Goal: Task Accomplishment & Management: Manage account settings

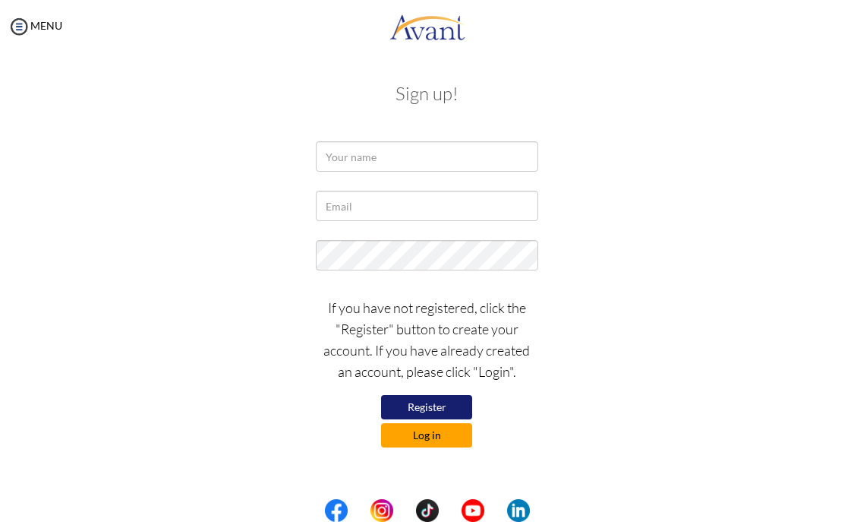
click at [435, 435] on button "Log in" at bounding box center [426, 435] width 91 height 24
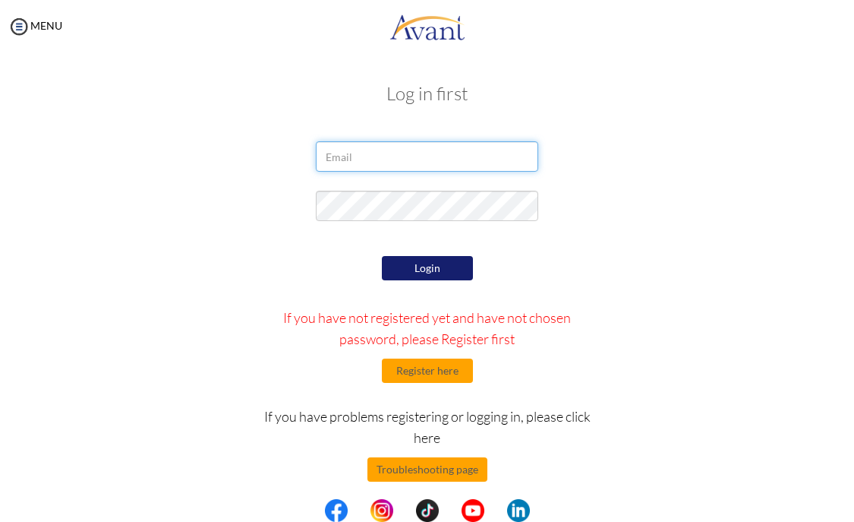
click at [360, 153] on input "email" at bounding box center [427, 156] width 222 height 30
type input "[EMAIL_ADDRESS][DOMAIN_NAME]"
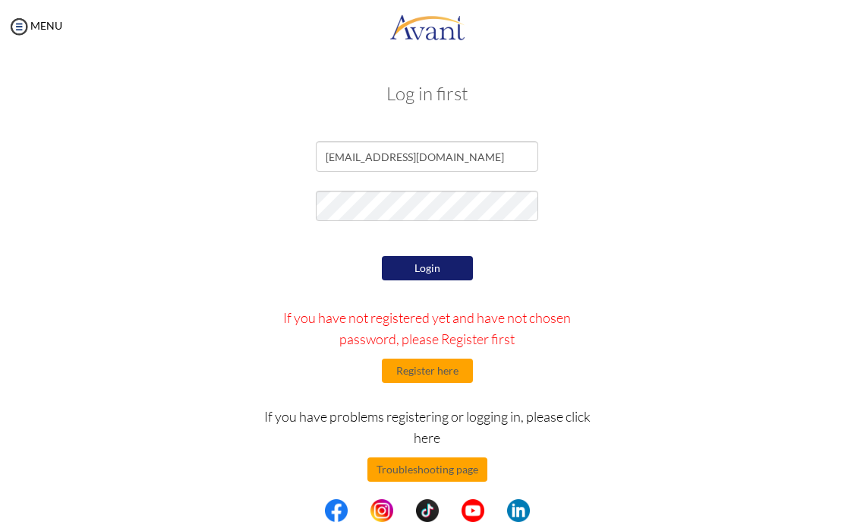
drag, startPoint x: 314, startPoint y: 269, endPoint x: 440, endPoint y: 291, distance: 127.2
click at [314, 269] on div "Login If you have not registered yet and have not chosen password, please Regis…" at bounding box center [427, 405] width 368 height 307
click at [444, 276] on button "Login" at bounding box center [427, 268] width 91 height 24
click at [304, 209] on div at bounding box center [426, 210] width 245 height 38
click at [382, 271] on button "Login" at bounding box center [427, 268] width 91 height 24
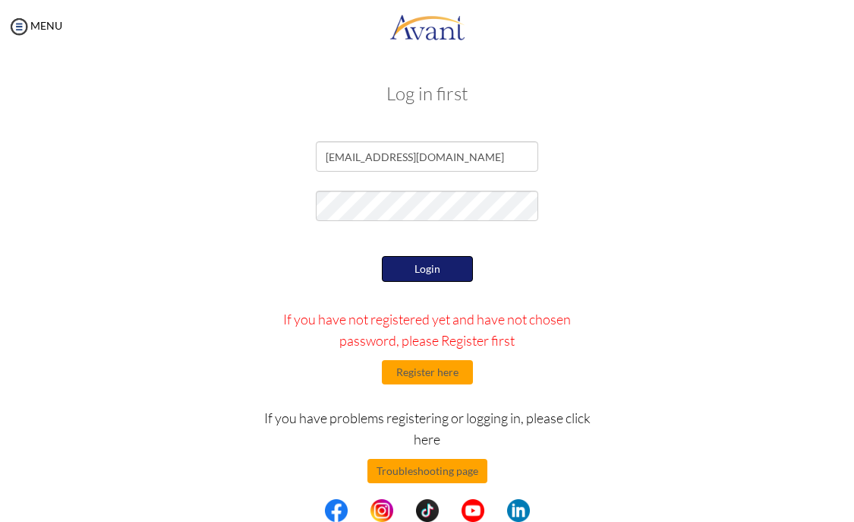
scroll to position [11, 0]
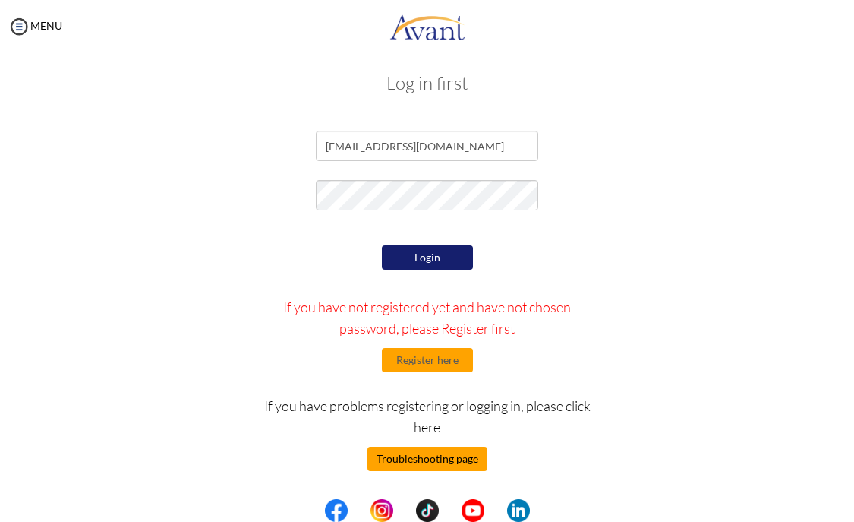
click at [449, 459] on button "Troubleshooting page" at bounding box center [428, 458] width 120 height 24
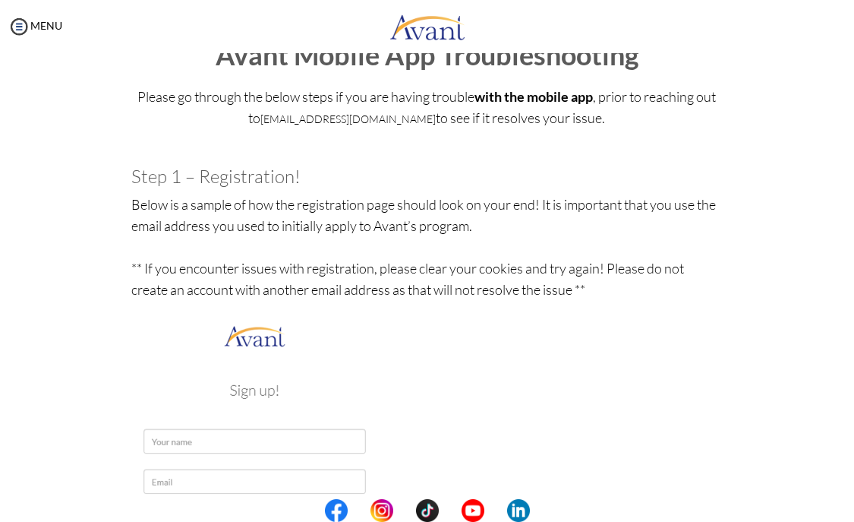
scroll to position [0, 0]
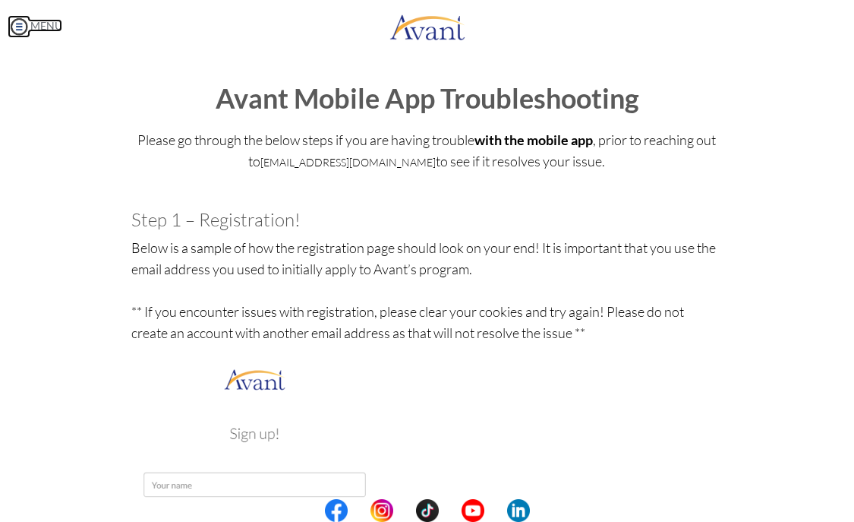
click at [24, 24] on img at bounding box center [19, 26] width 23 height 23
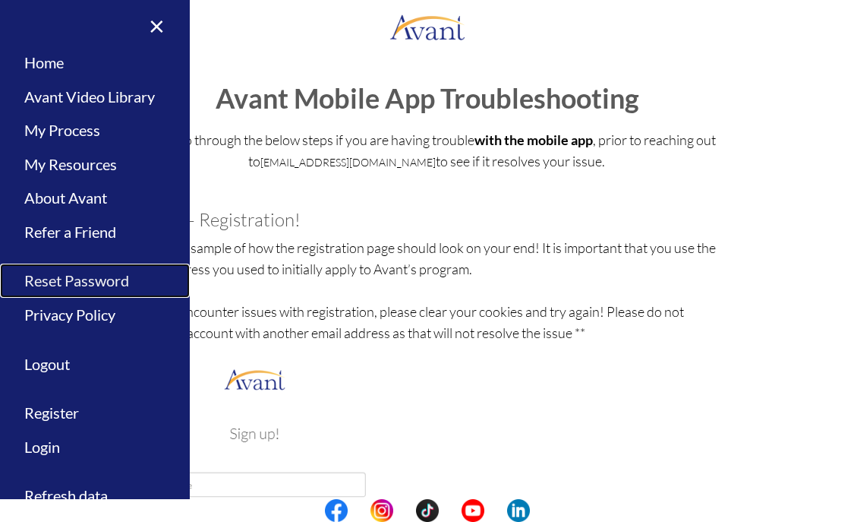
click at [103, 277] on link "Reset Password" at bounding box center [95, 280] width 190 height 34
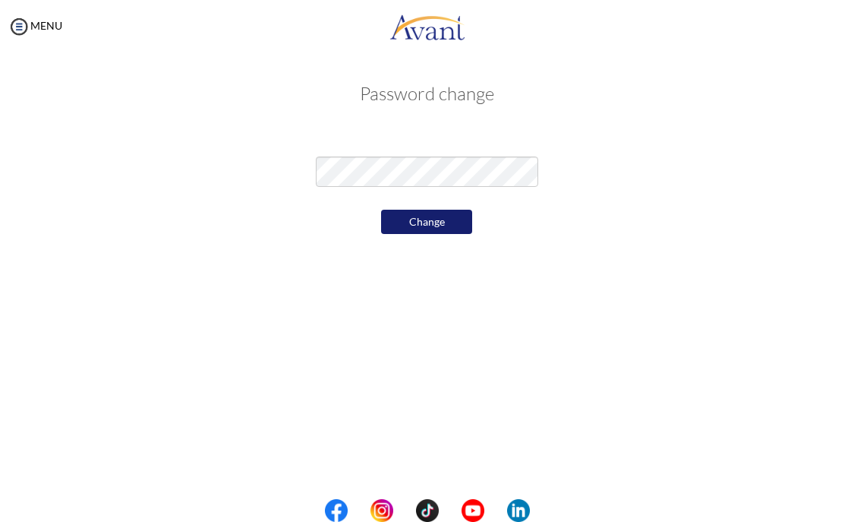
click at [247, 276] on div "My Status What is the next step? We would like you to watch the introductory vi…" at bounding box center [427, 314] width 854 height 522
click at [254, 162] on div at bounding box center [427, 167] width 737 height 53
click at [311, 254] on div "My Status What is the next step? We would like you to watch the introductory vi…" at bounding box center [427, 314] width 854 height 522
click at [245, 155] on div at bounding box center [427, 167] width 737 height 53
drag, startPoint x: 183, startPoint y: 169, endPoint x: 260, endPoint y: 198, distance: 82.2
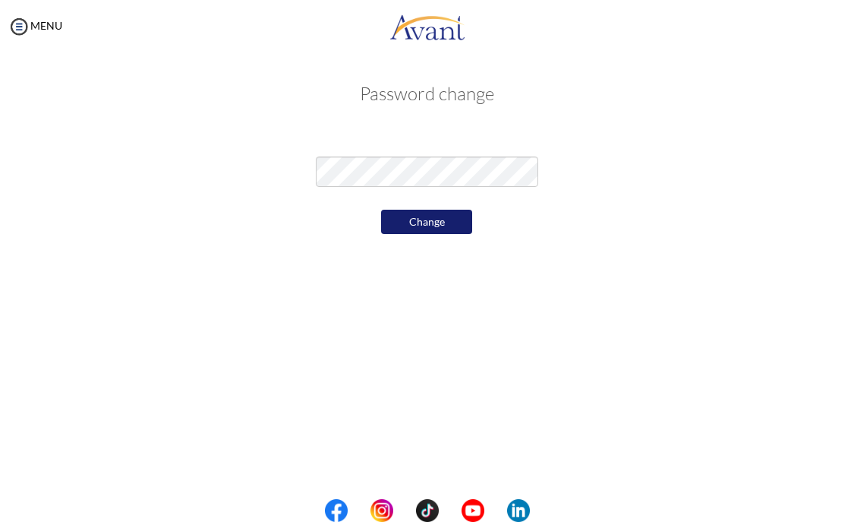
click at [183, 169] on div at bounding box center [427, 167] width 737 height 53
click at [403, 219] on button "Change" at bounding box center [426, 222] width 91 height 24
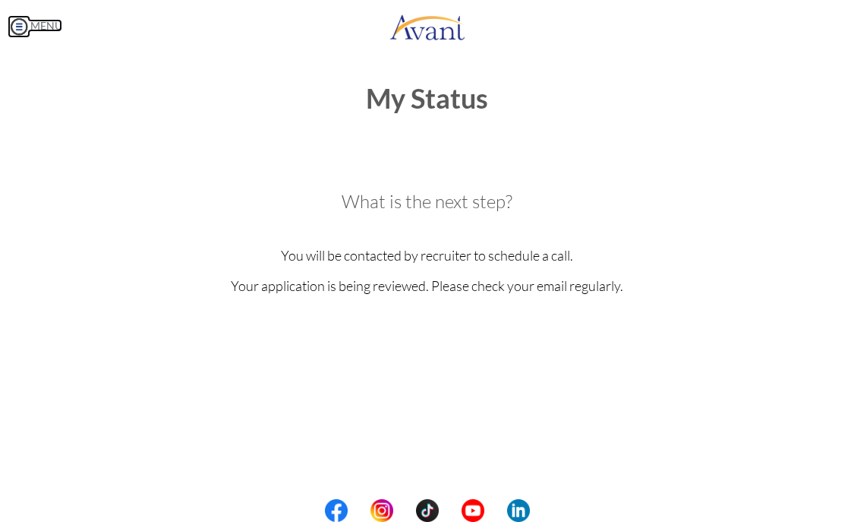
click at [21, 22] on img at bounding box center [19, 26] width 23 height 23
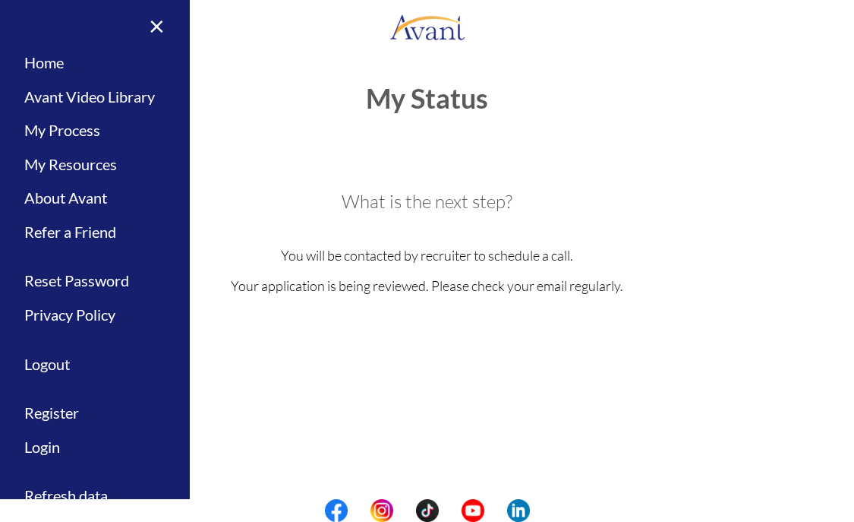
click at [273, 121] on div "What is the next step? We would like you to watch the introductory video Begin …" at bounding box center [427, 258] width 614 height 275
click at [711, 195] on h3 "What is the next step?" at bounding box center [426, 201] width 591 height 20
click at [66, 364] on link "Logout" at bounding box center [95, 364] width 190 height 34
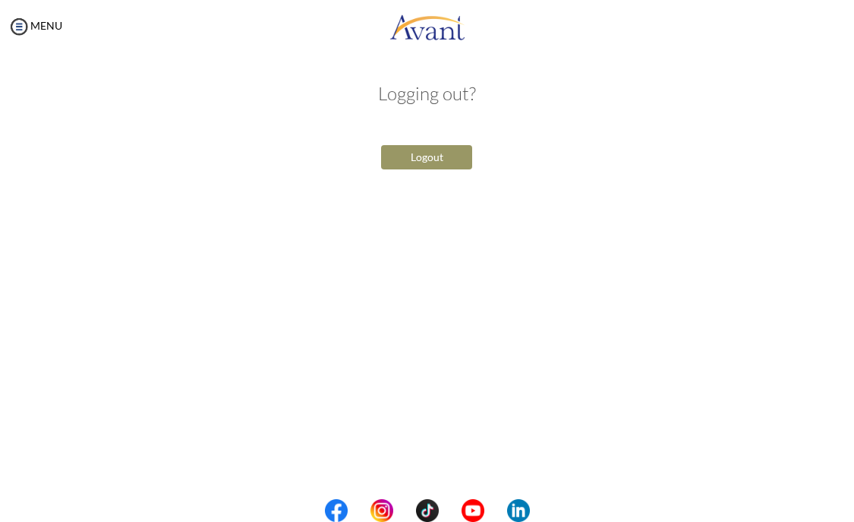
click at [428, 152] on button "Logout" at bounding box center [426, 157] width 91 height 24
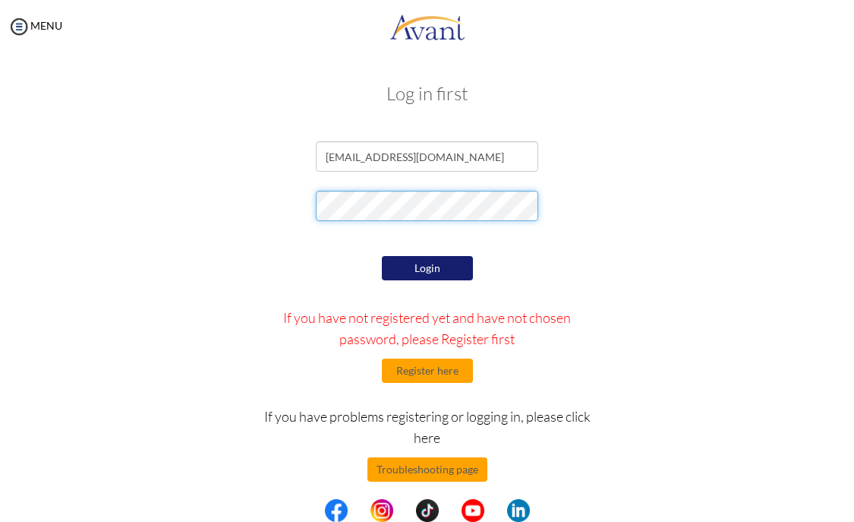
click at [225, 191] on div at bounding box center [427, 210] width 737 height 38
drag, startPoint x: 295, startPoint y: 290, endPoint x: 338, endPoint y: 279, distance: 43.8
click at [295, 289] on div "Login If you have not registered yet and have not chosen password, please Regis…" at bounding box center [427, 405] width 368 height 307
click at [406, 270] on button "Login" at bounding box center [427, 268] width 91 height 24
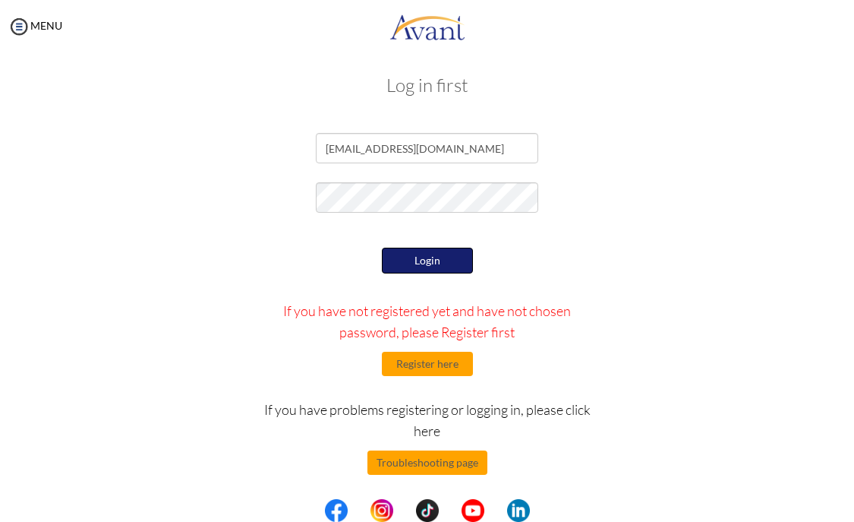
scroll to position [11, 0]
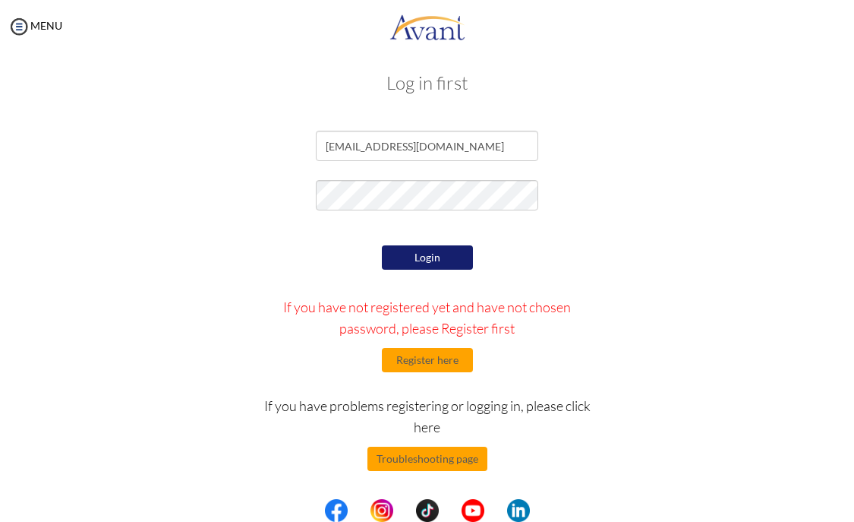
click at [431, 260] on button "Login" at bounding box center [427, 257] width 91 height 24
click at [17, 24] on img at bounding box center [19, 26] width 23 height 23
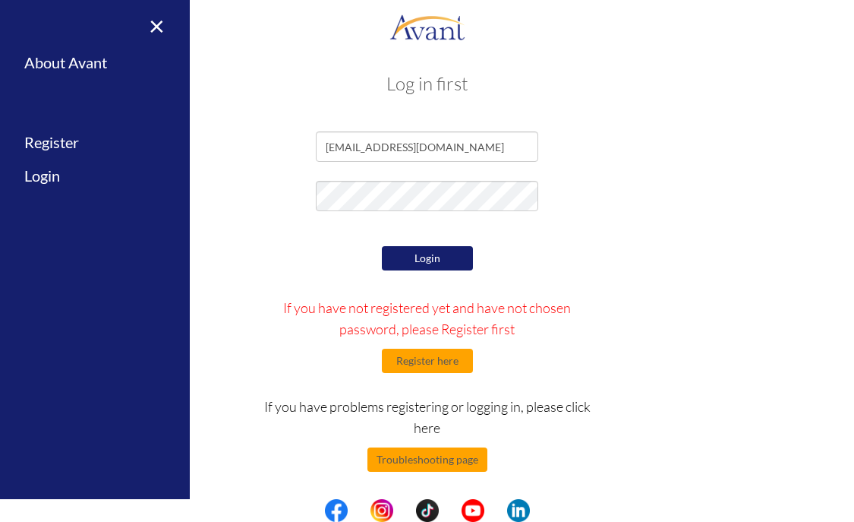
scroll to position [0, 0]
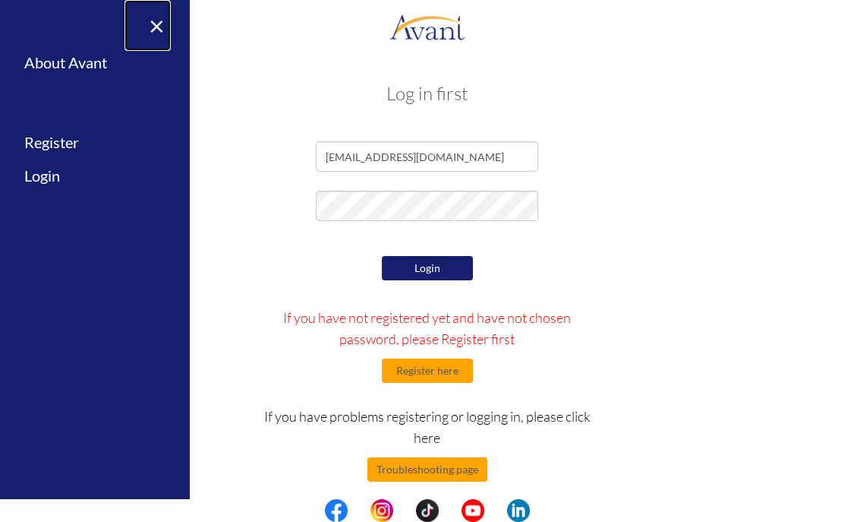
click at [157, 30] on link "×" at bounding box center [148, 25] width 46 height 51
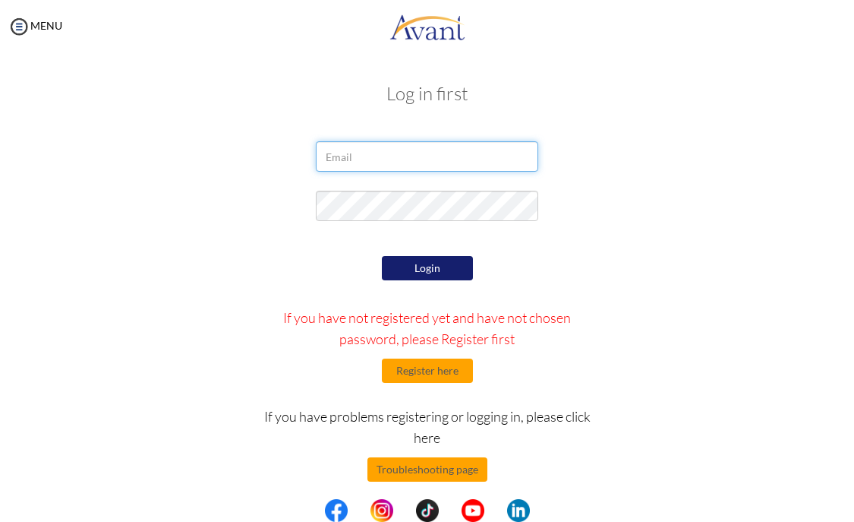
click at [394, 156] on input "email" at bounding box center [427, 156] width 222 height 30
type input "[EMAIL_ADDRESS][DOMAIN_NAME]"
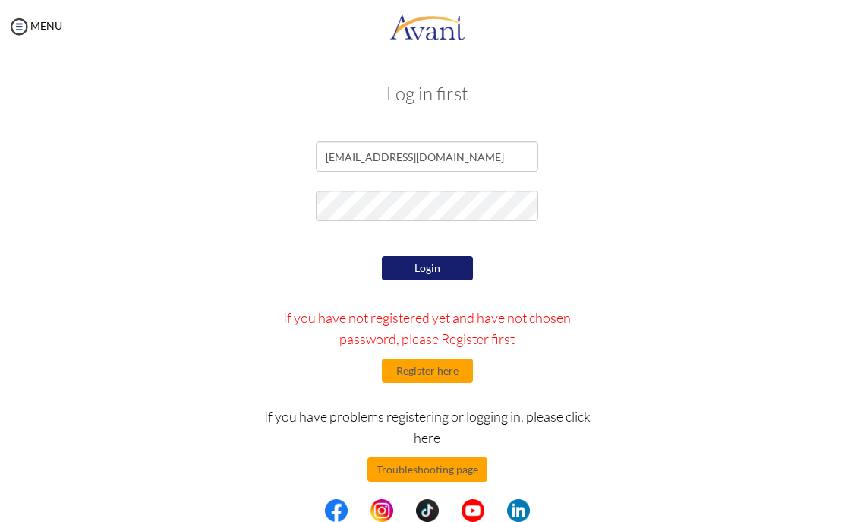
click at [382, 274] on button "Login" at bounding box center [427, 268] width 91 height 24
click at [21, 24] on img at bounding box center [19, 26] width 23 height 23
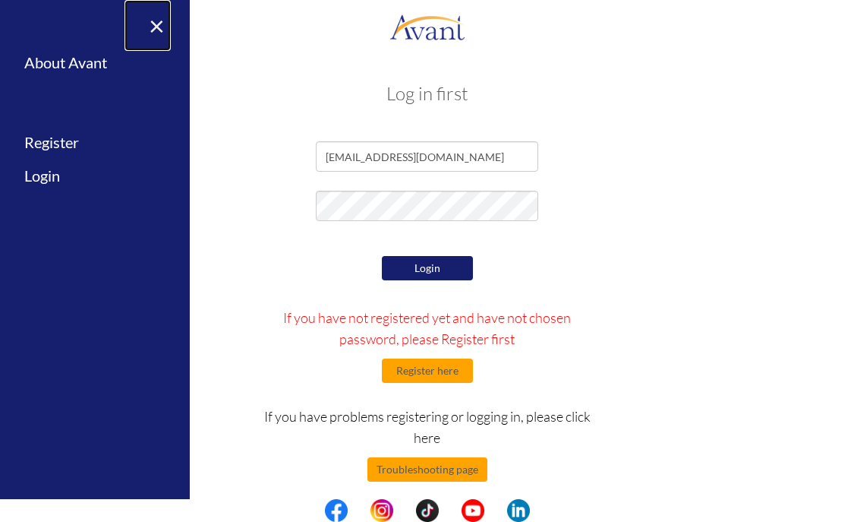
click at [150, 24] on link "×" at bounding box center [148, 25] width 46 height 51
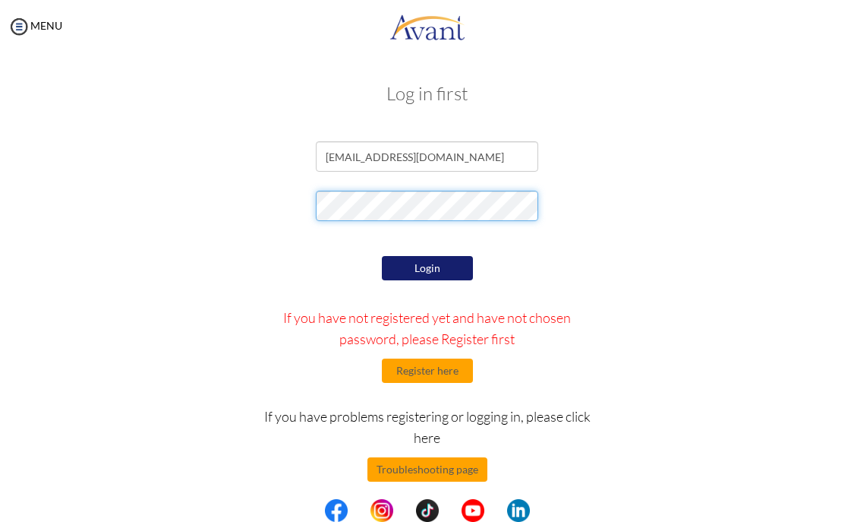
click at [212, 197] on div at bounding box center [427, 210] width 737 height 38
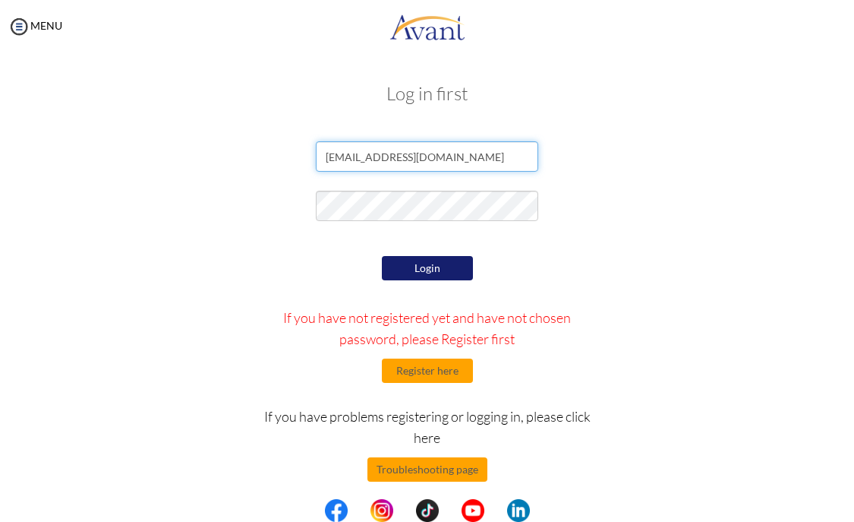
drag, startPoint x: 450, startPoint y: 162, endPoint x: 215, endPoint y: 161, distance: 234.6
click at [215, 161] on div "[EMAIL_ADDRESS][DOMAIN_NAME]" at bounding box center [427, 160] width 737 height 38
